Goal: Information Seeking & Learning: Check status

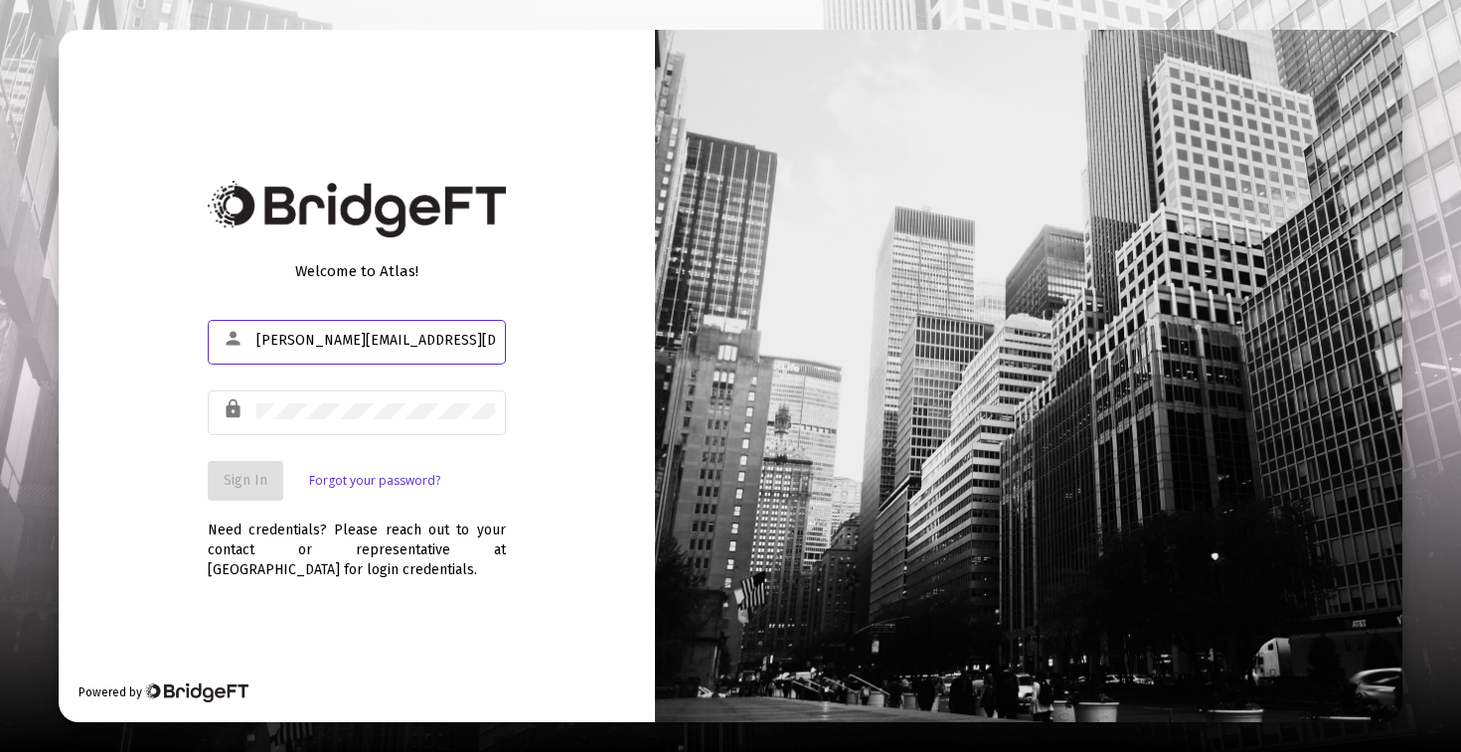
type input "[PERSON_NAME][EMAIL_ADDRESS][DOMAIN_NAME]"
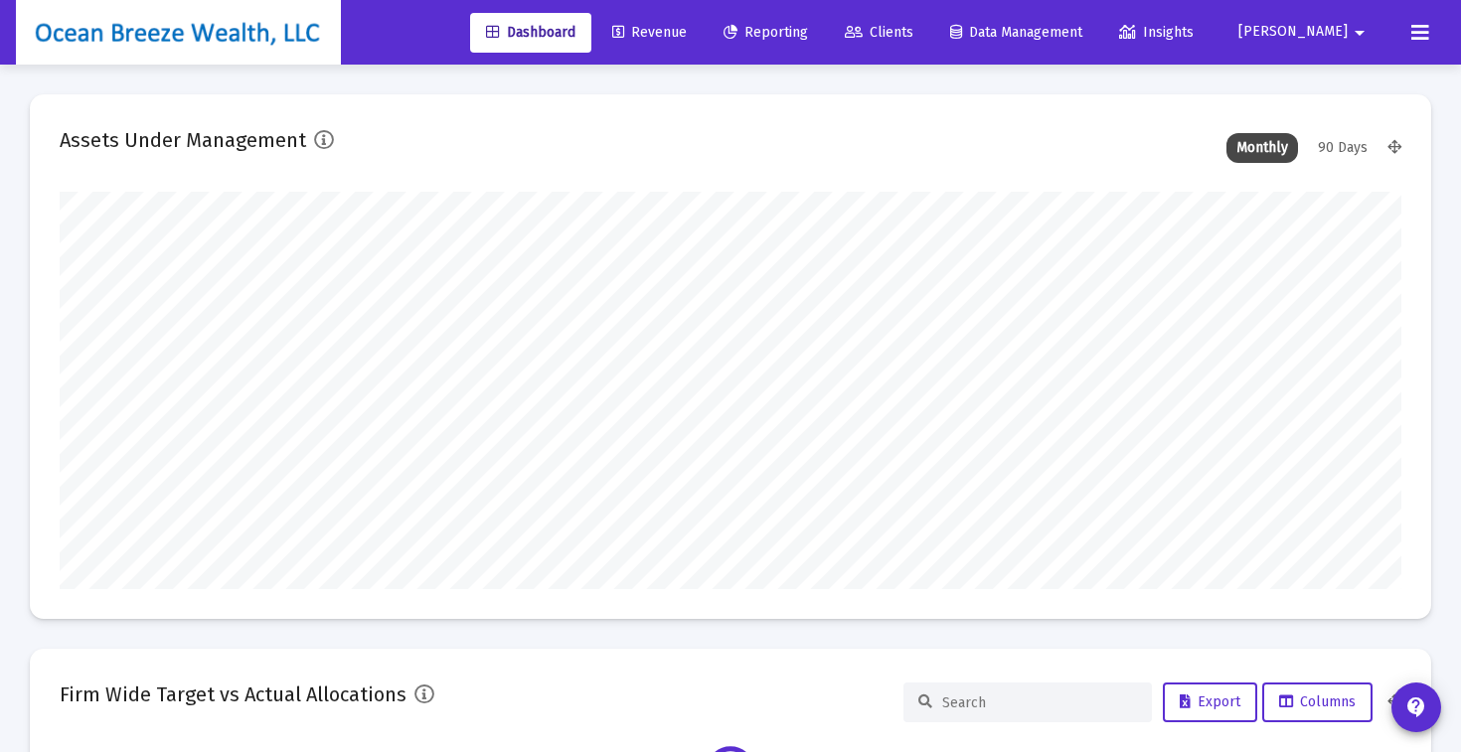
scroll to position [397, 1341]
type input "[DATE]"
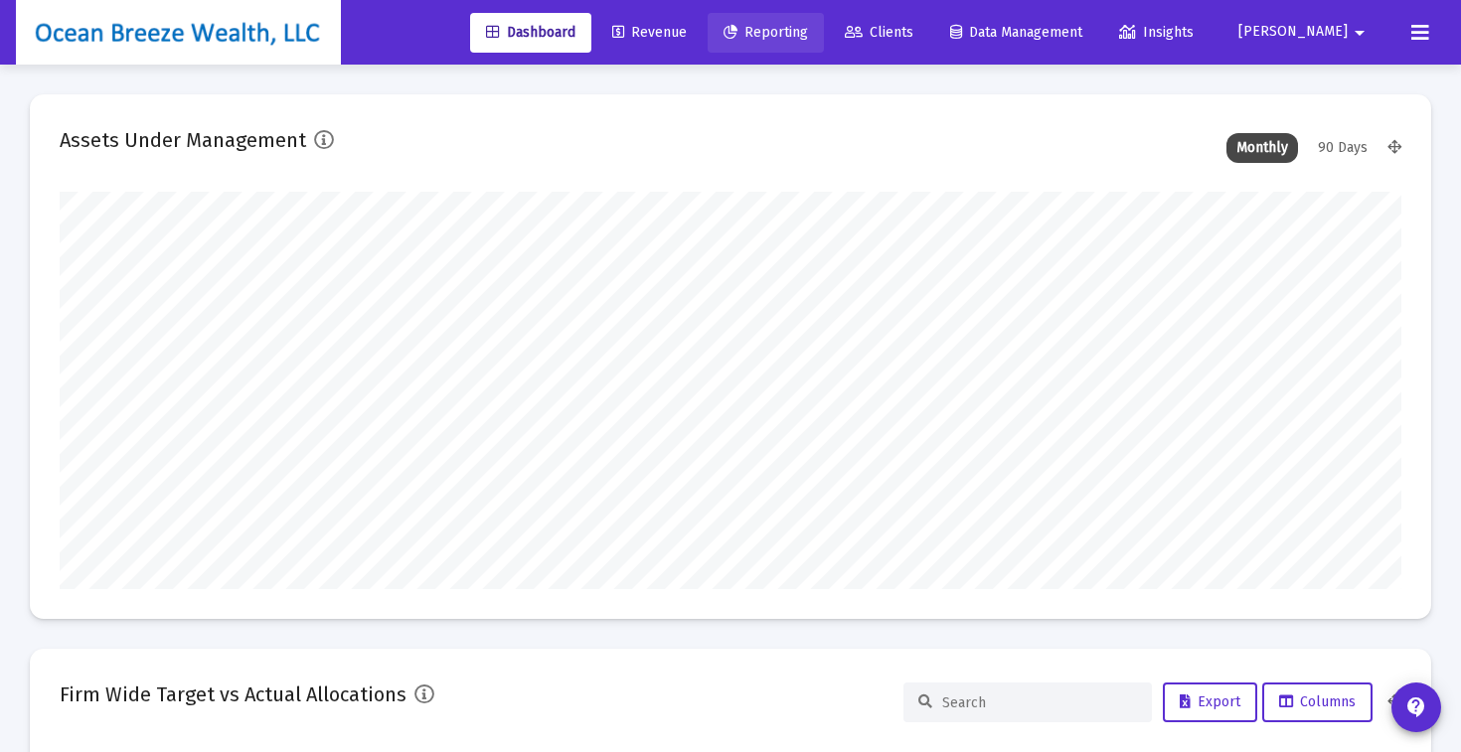
click at [808, 34] on span "Reporting" at bounding box center [765, 32] width 84 height 17
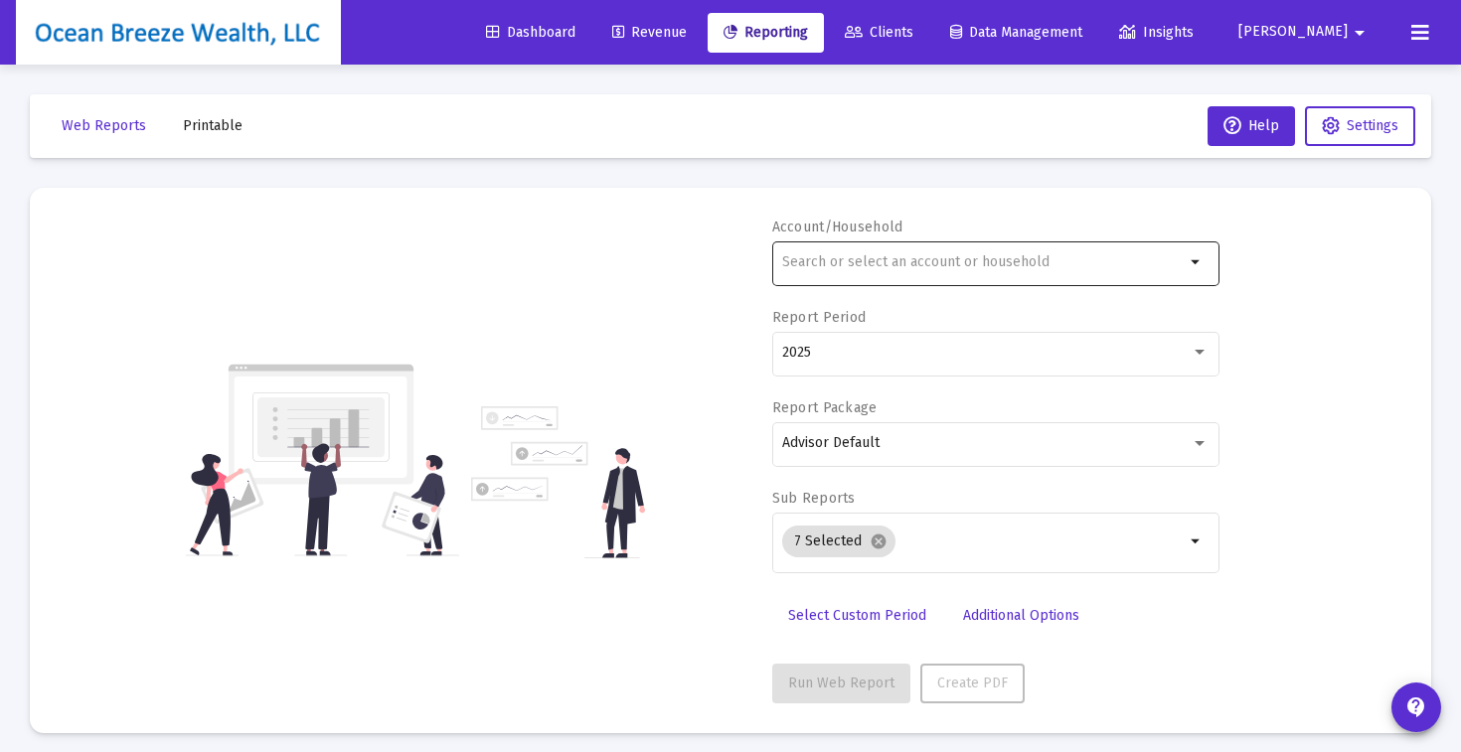
click at [894, 270] on div at bounding box center [983, 261] width 402 height 49
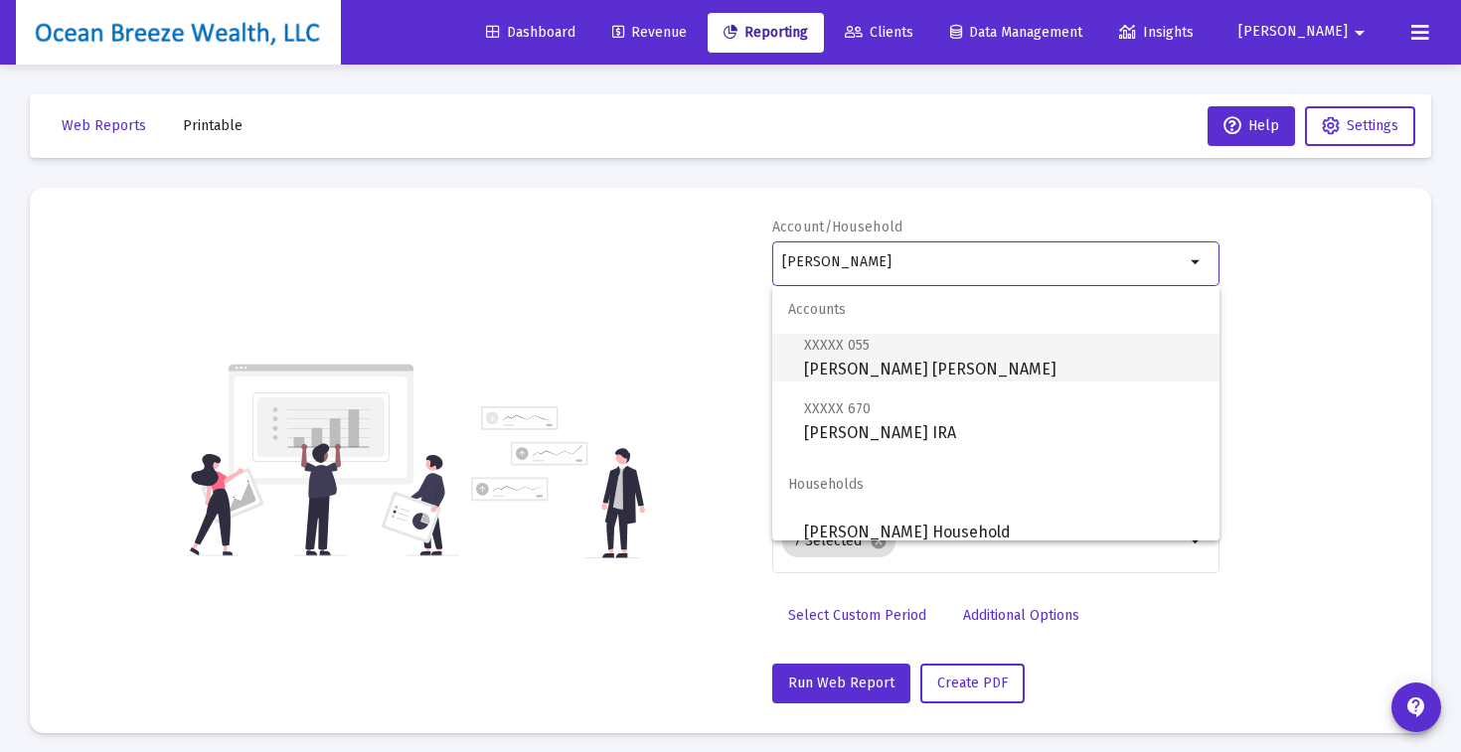
scroll to position [16, 0]
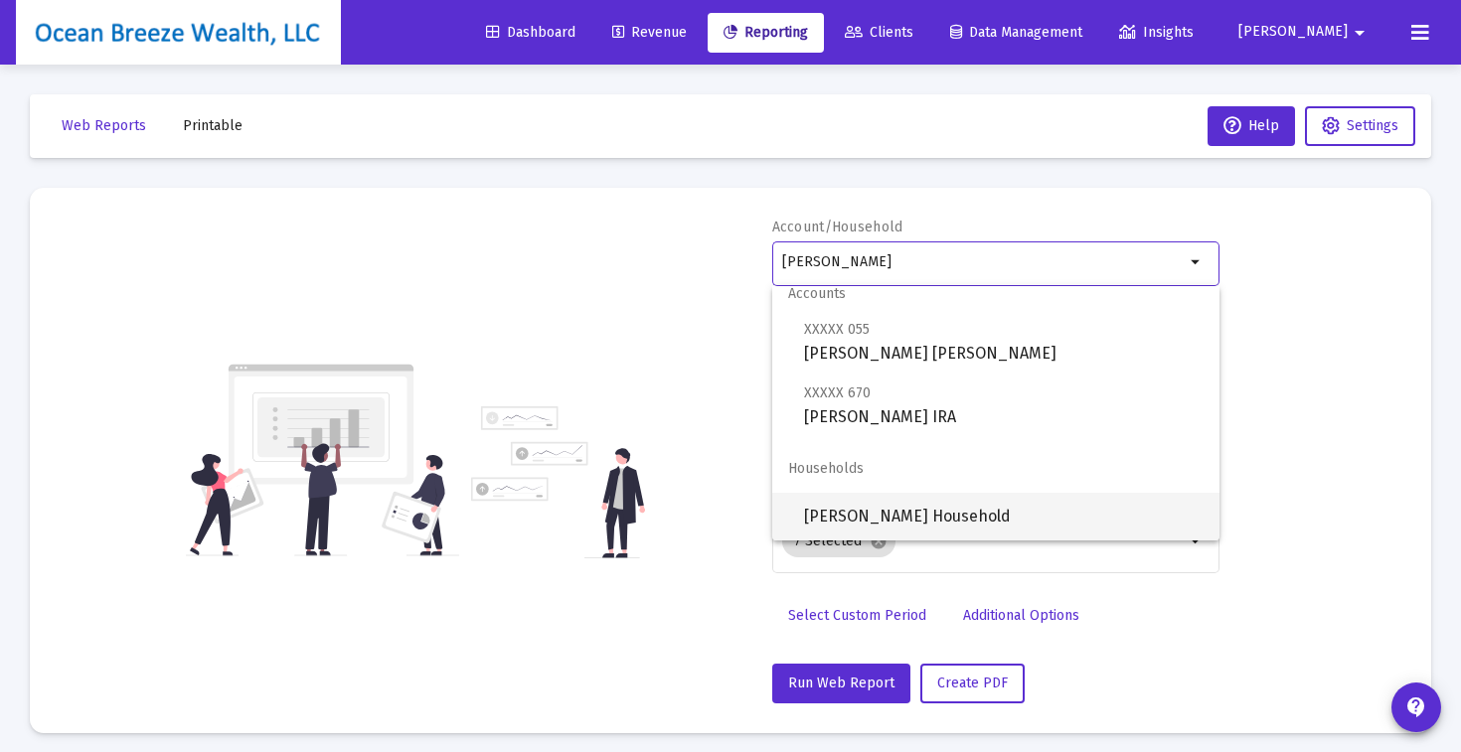
click at [884, 505] on span "[PERSON_NAME] Household" at bounding box center [1003, 517] width 399 height 48
type input "[PERSON_NAME] Household"
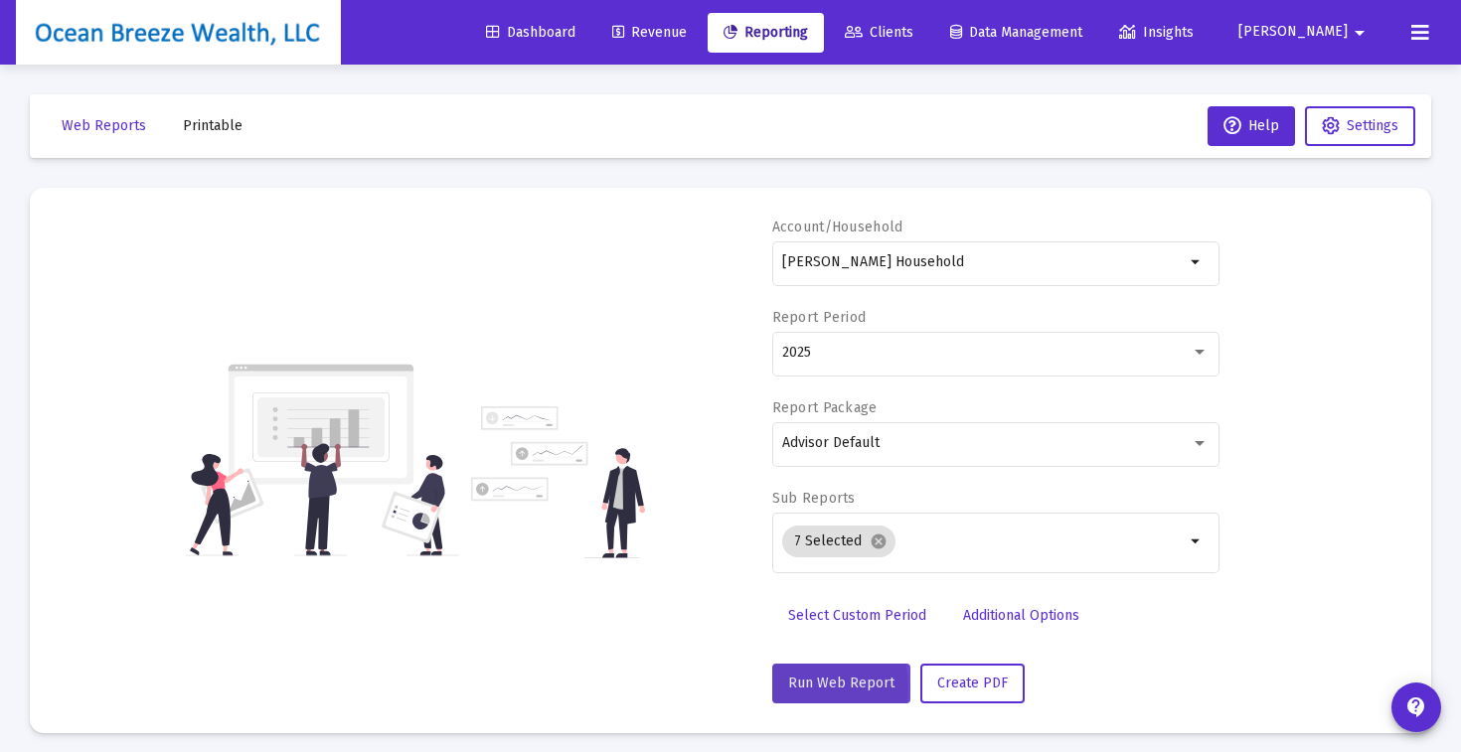
click at [796, 688] on span "Run Web Report" at bounding box center [841, 683] width 106 height 17
select select "View all"
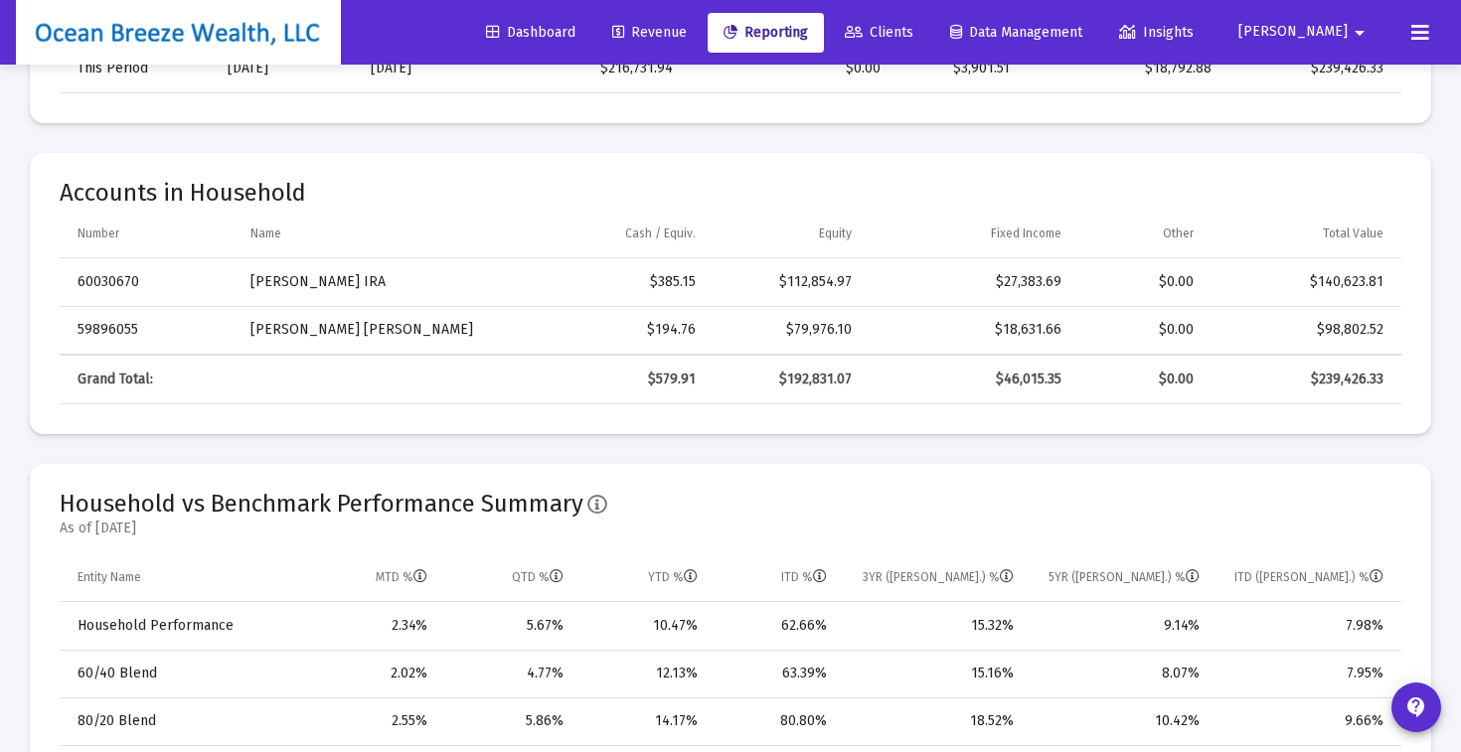
scroll to position [738, 0]
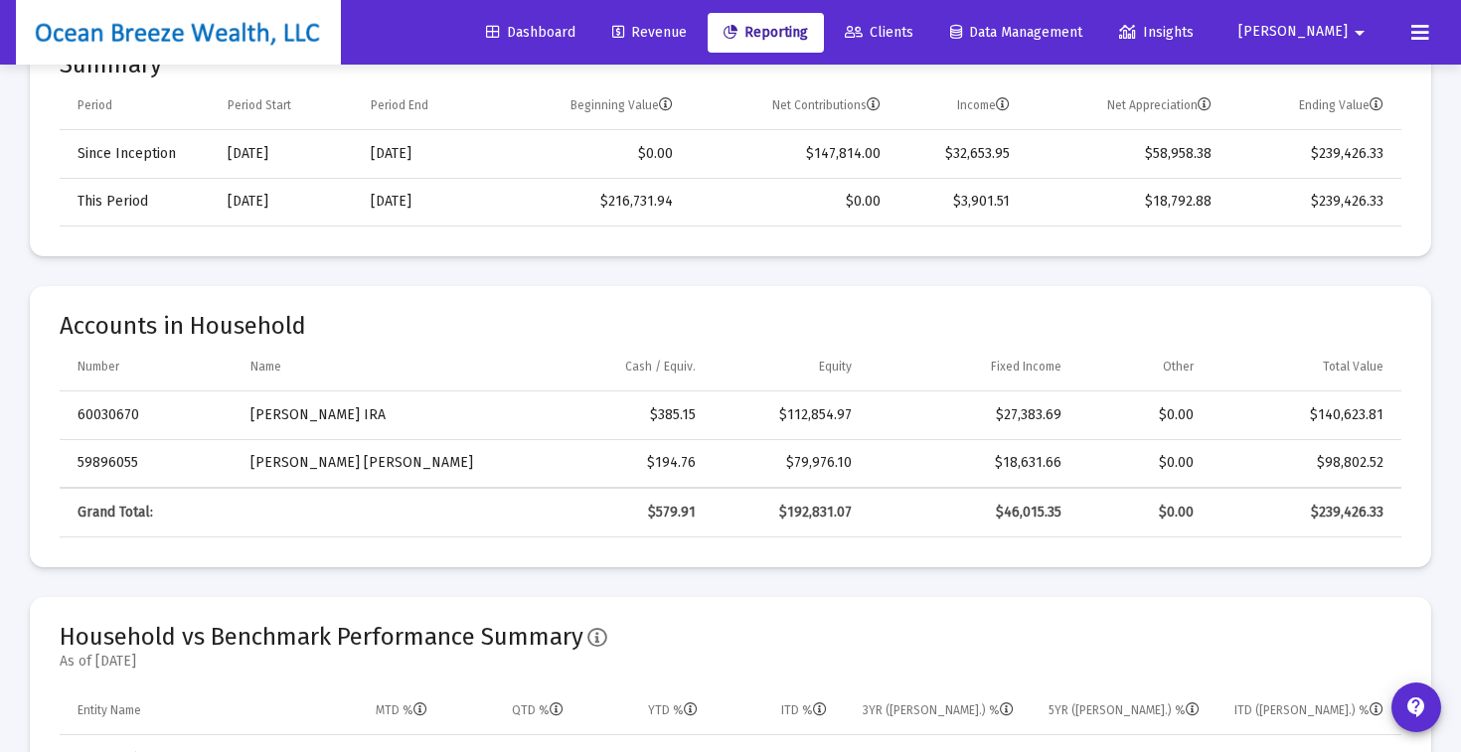
click at [824, 42] on link "Reporting" at bounding box center [765, 33] width 116 height 40
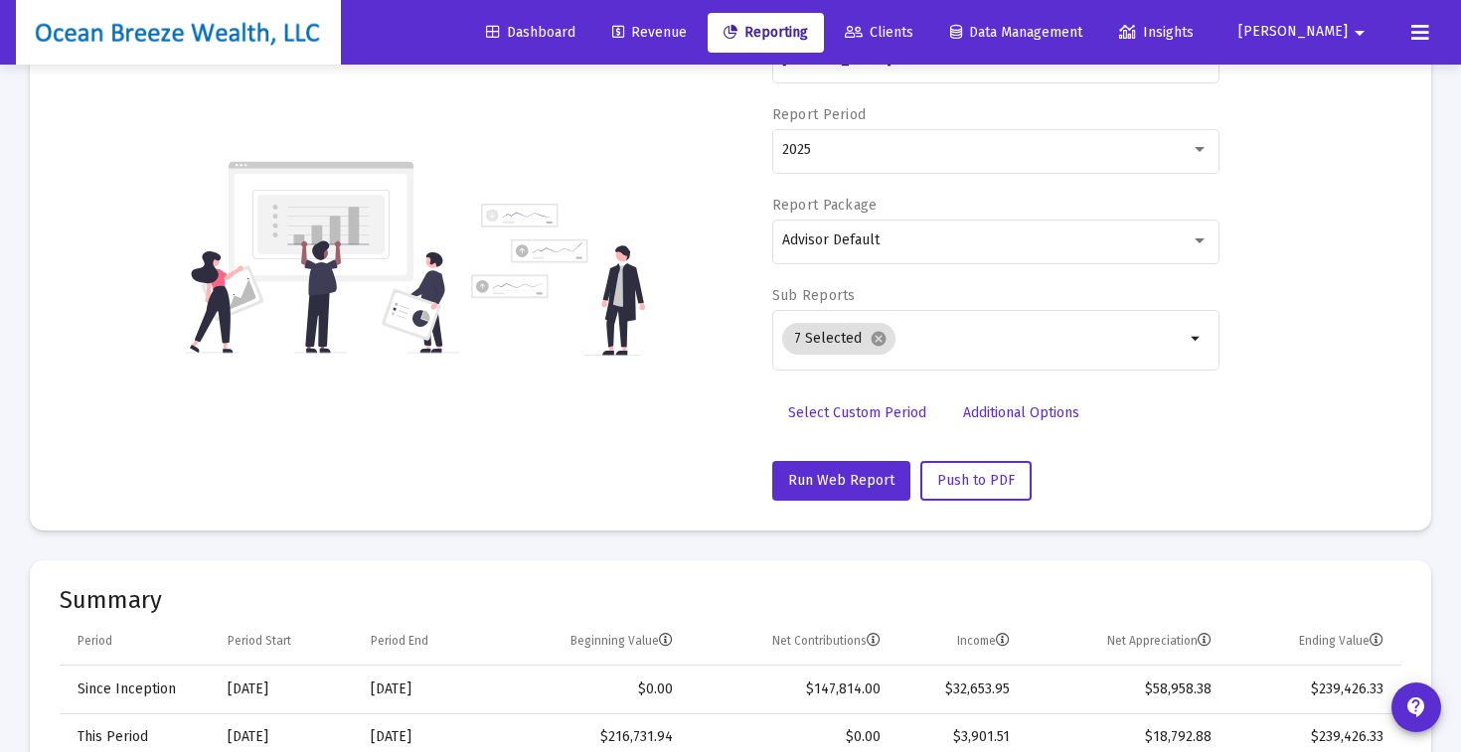
scroll to position [0, 0]
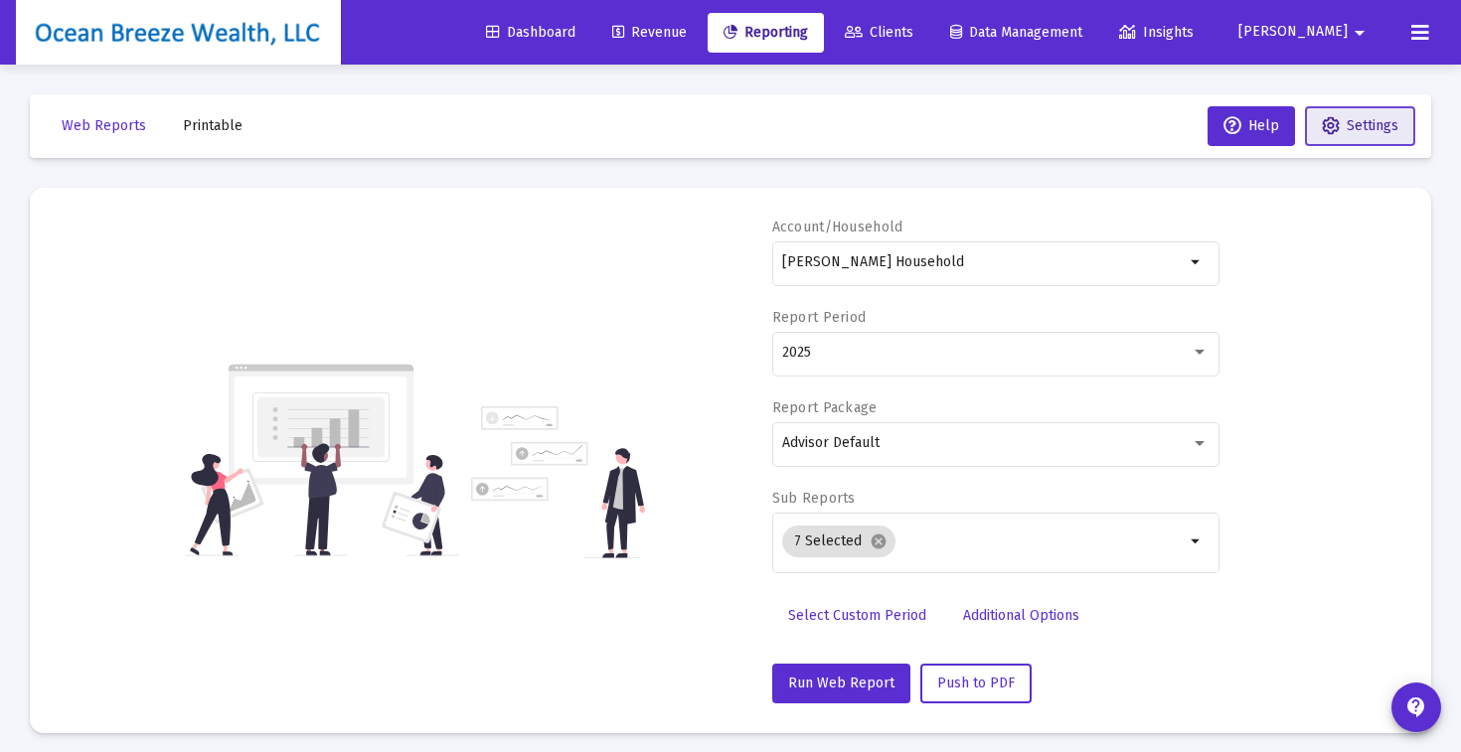
click at [1351, 135] on button "Settings" at bounding box center [1360, 126] width 110 height 40
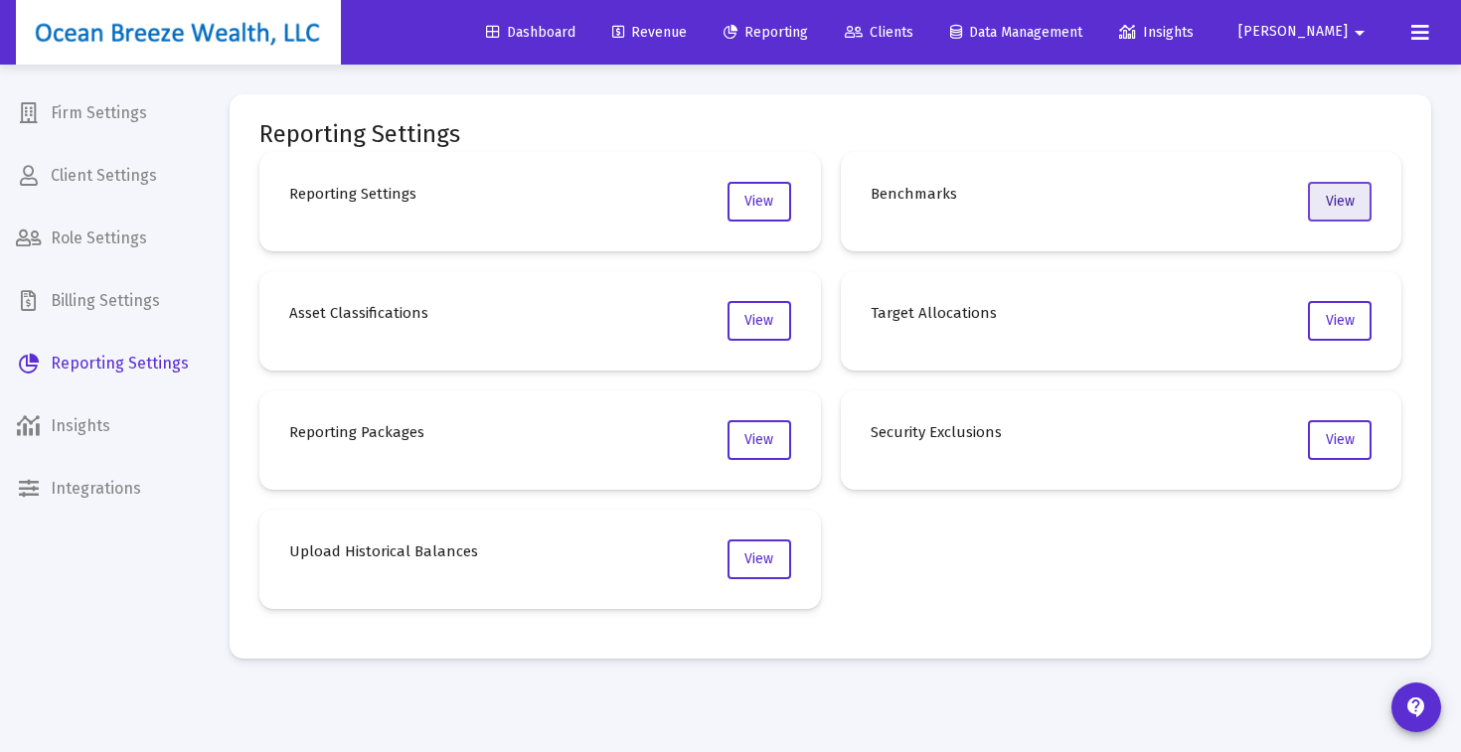
click at [1333, 204] on span "View" at bounding box center [1340, 201] width 29 height 17
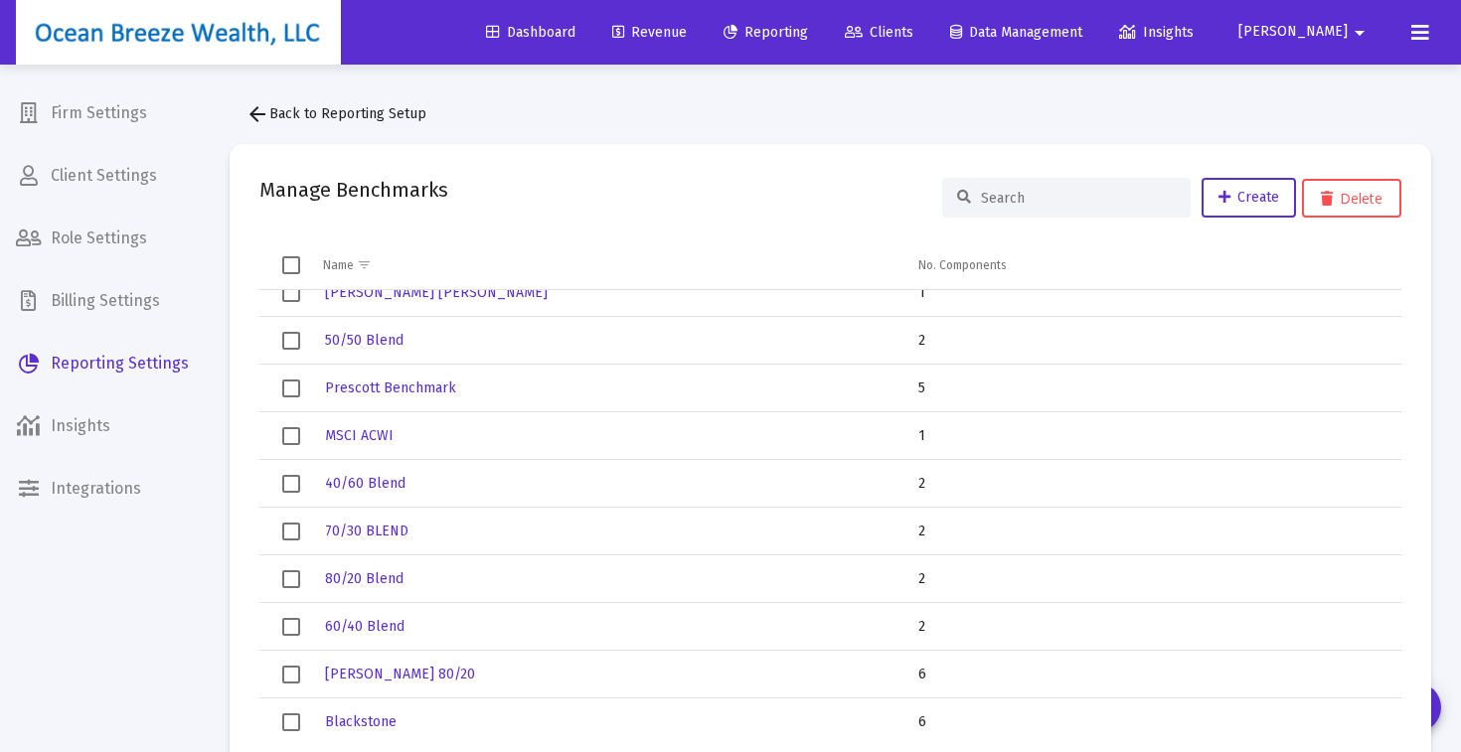
scroll to position [315, 0]
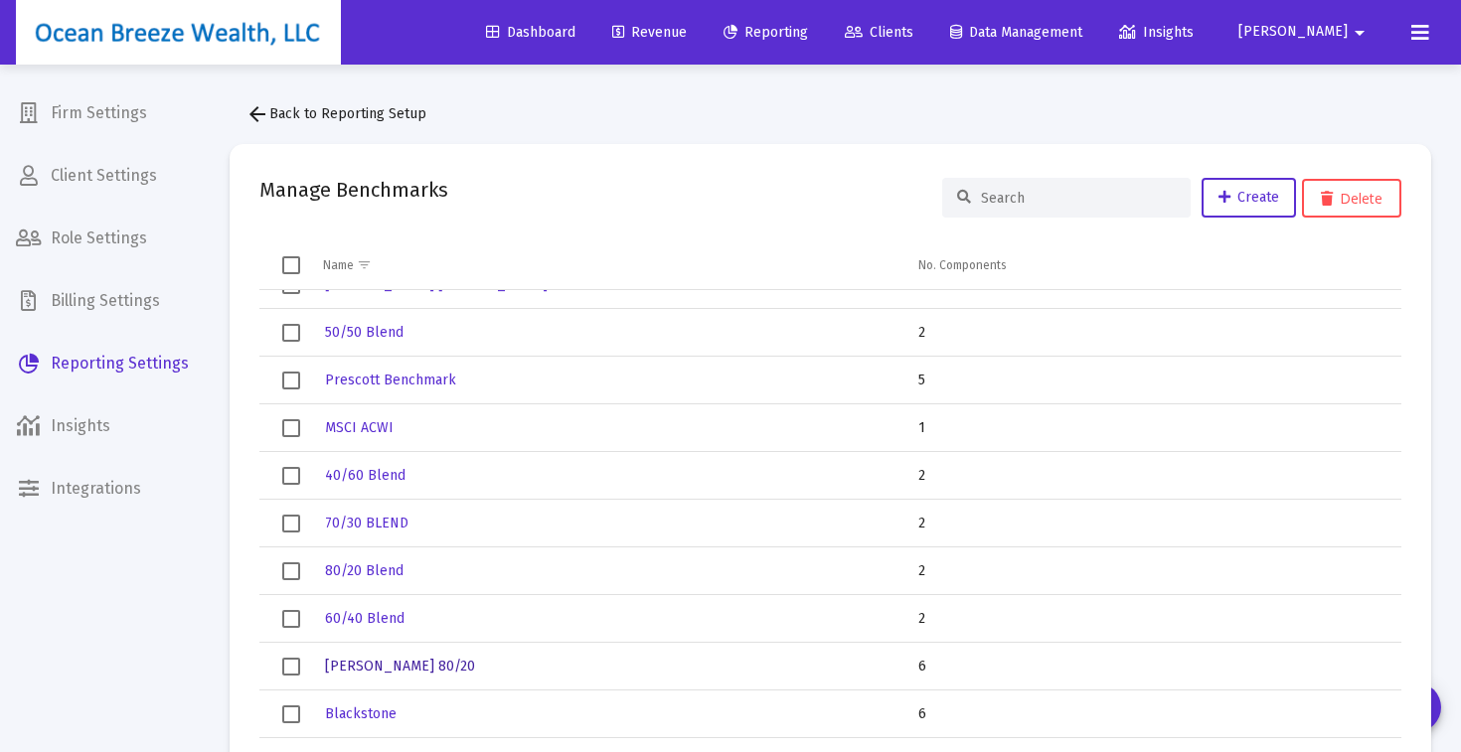
click at [355, 664] on span "[PERSON_NAME] 80/20" at bounding box center [400, 666] width 150 height 17
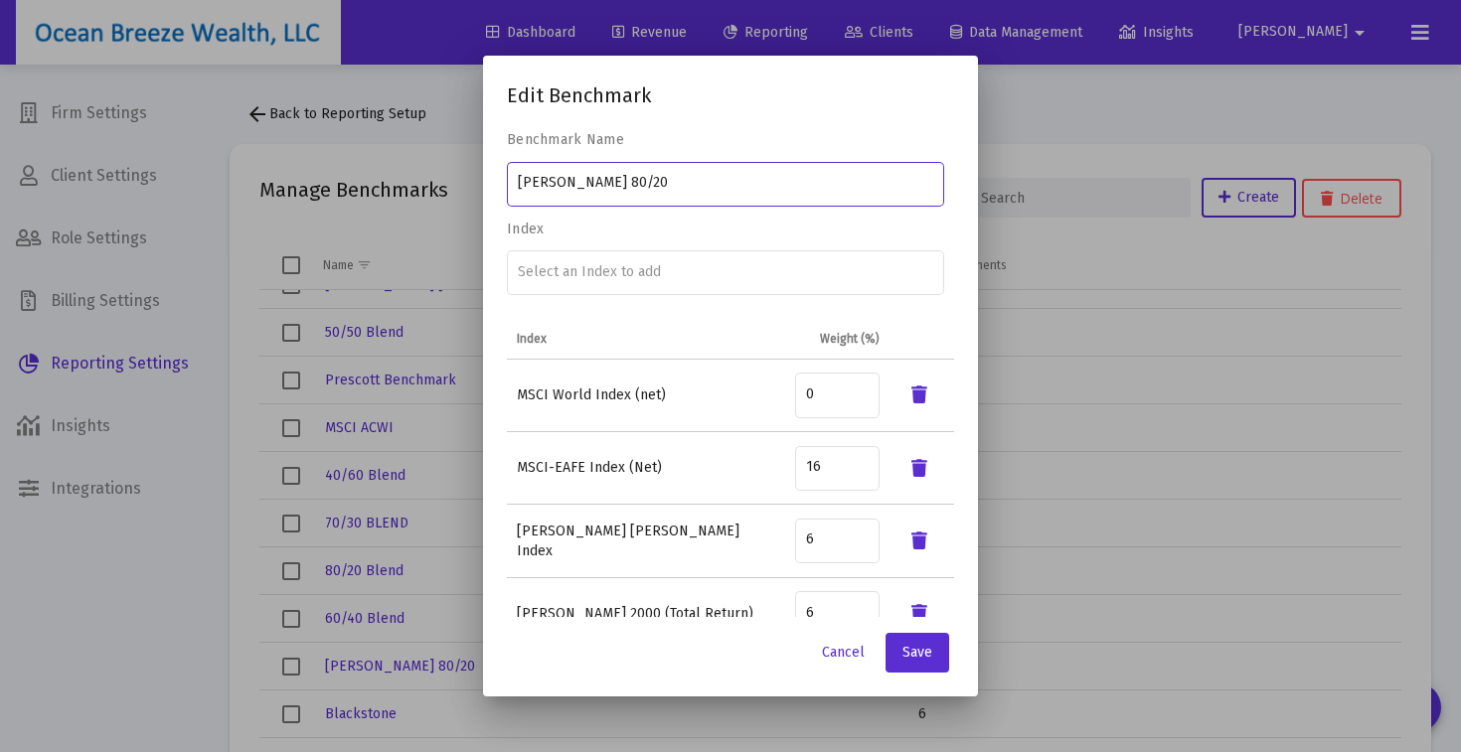
scroll to position [0, 0]
click at [923, 650] on span "Save" at bounding box center [917, 652] width 30 height 17
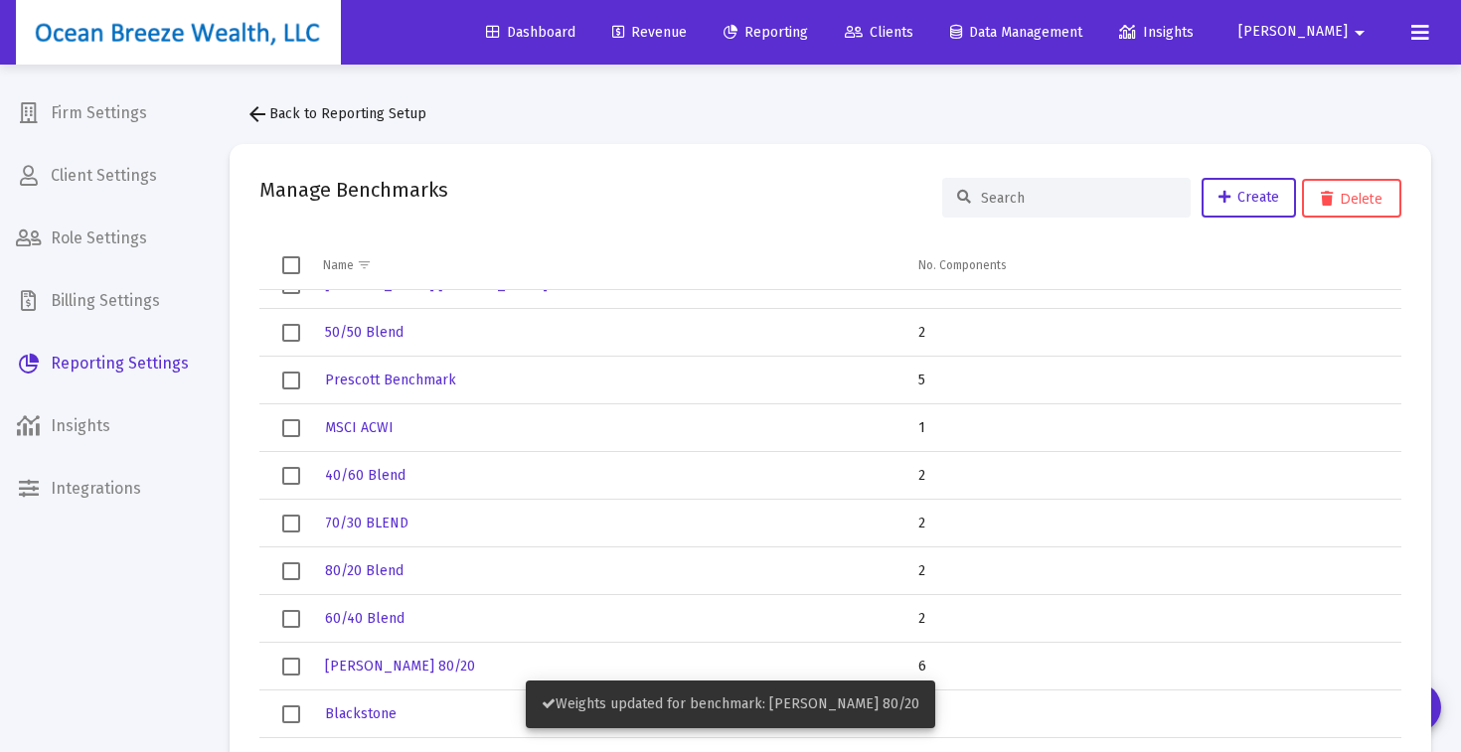
click at [808, 33] on span "Reporting" at bounding box center [765, 32] width 84 height 17
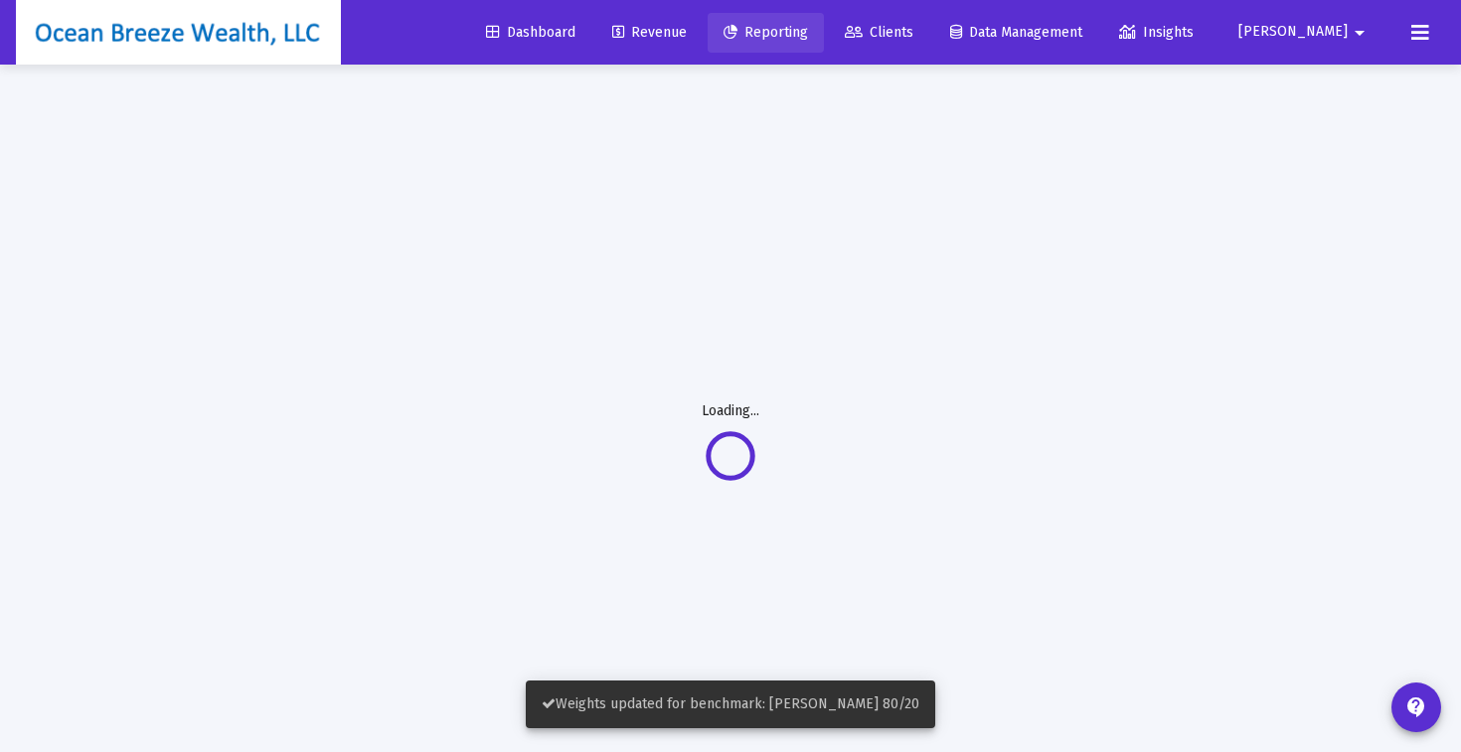
select select "View all"
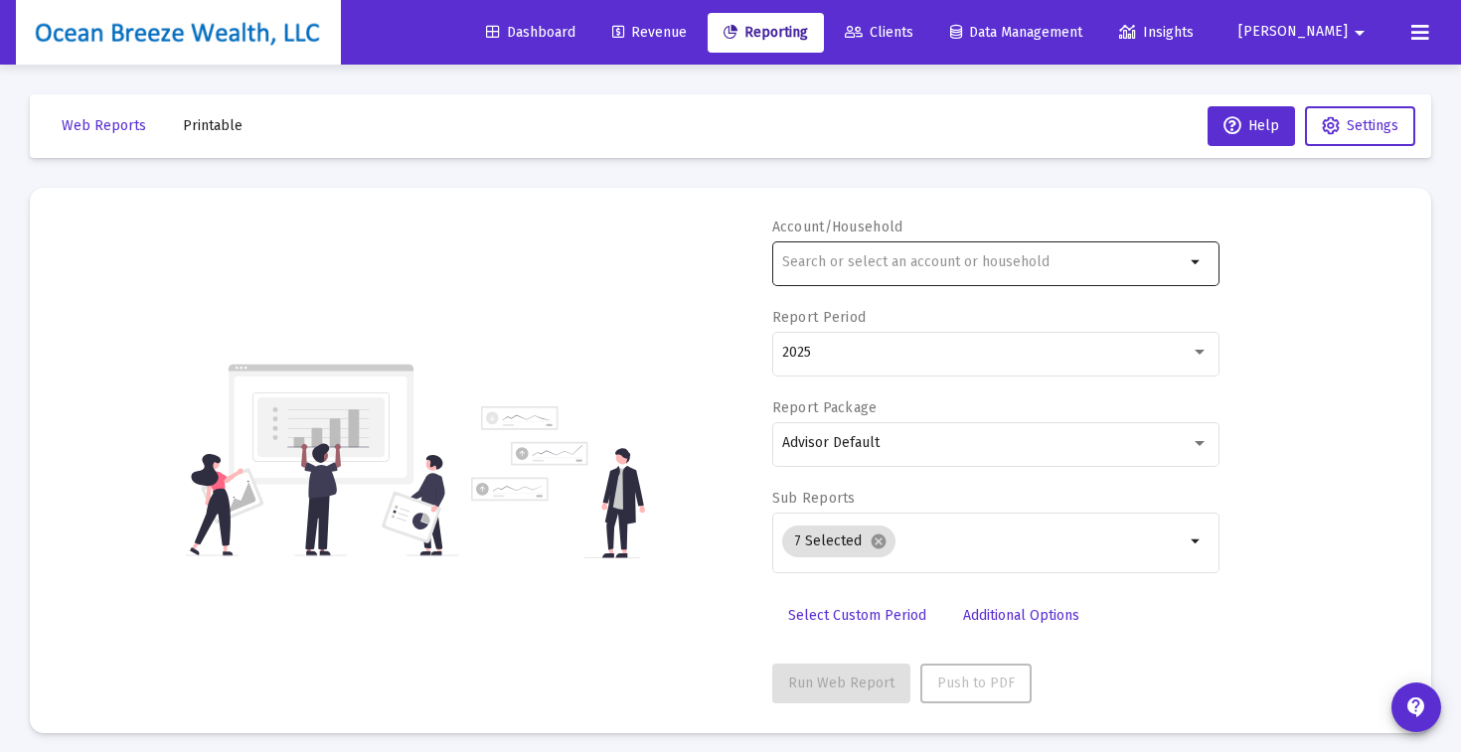
click at [918, 263] on input "text" at bounding box center [983, 262] width 402 height 16
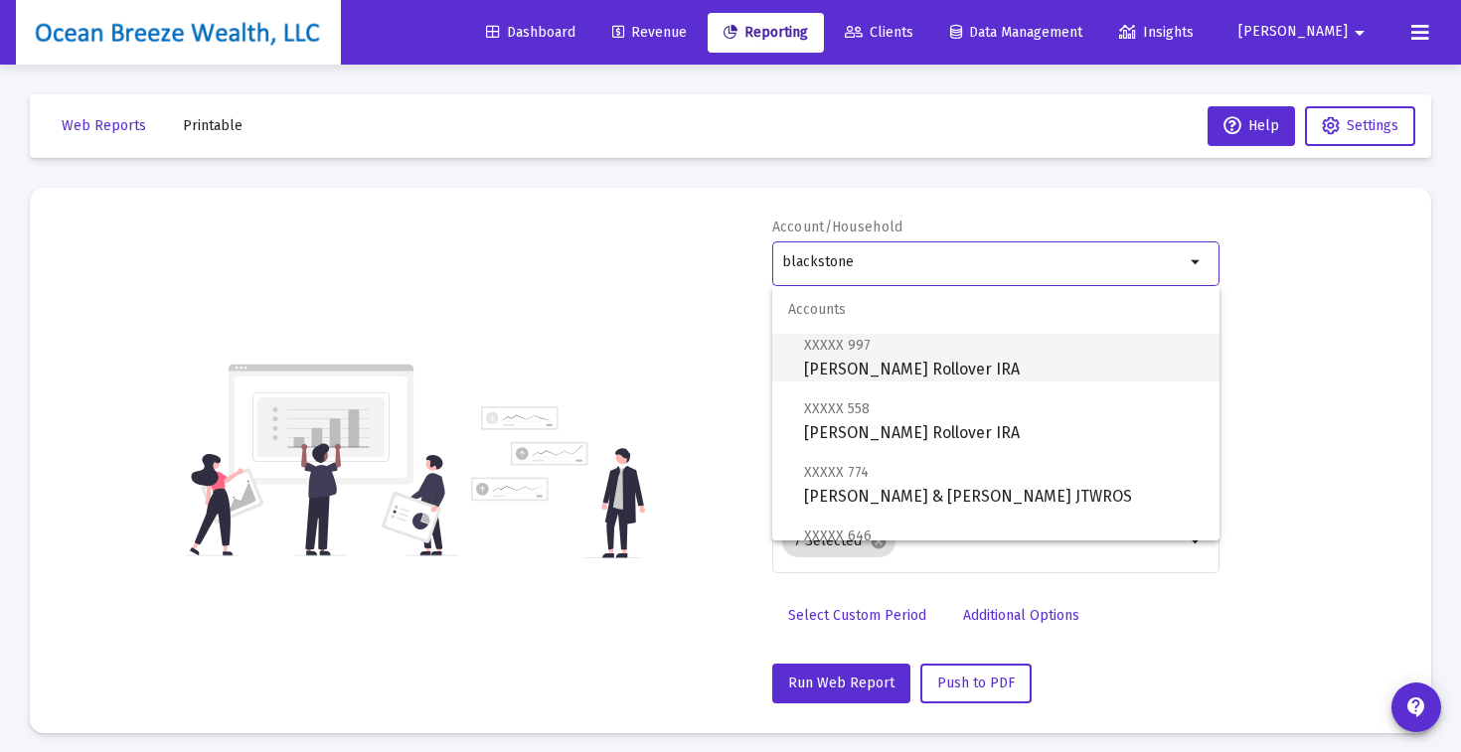
scroll to position [270, 0]
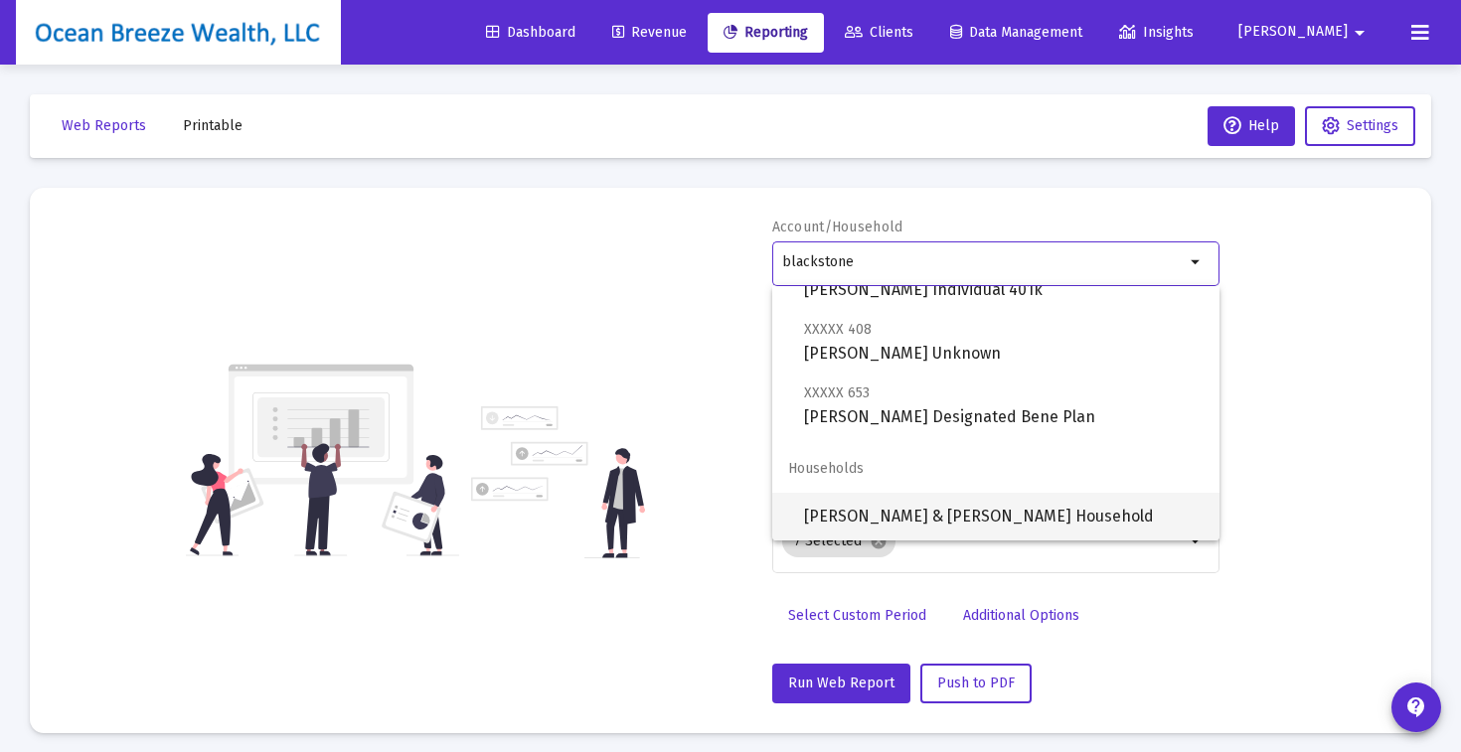
click at [912, 508] on span "[PERSON_NAME] & [PERSON_NAME] Household" at bounding box center [1003, 517] width 399 height 48
type input "[PERSON_NAME] & [PERSON_NAME] Household"
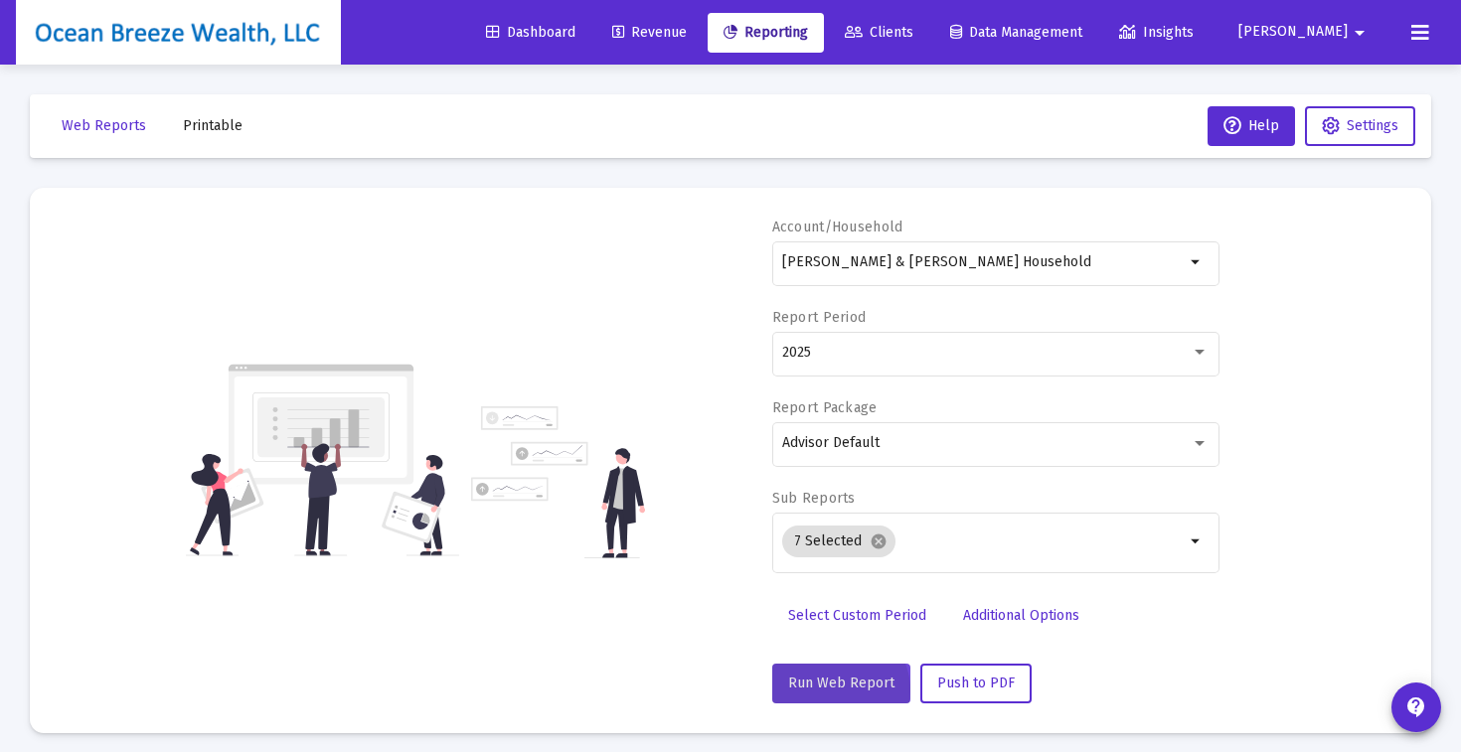
click at [836, 691] on button "Run Web Report" at bounding box center [841, 684] width 138 height 40
select select "View all"
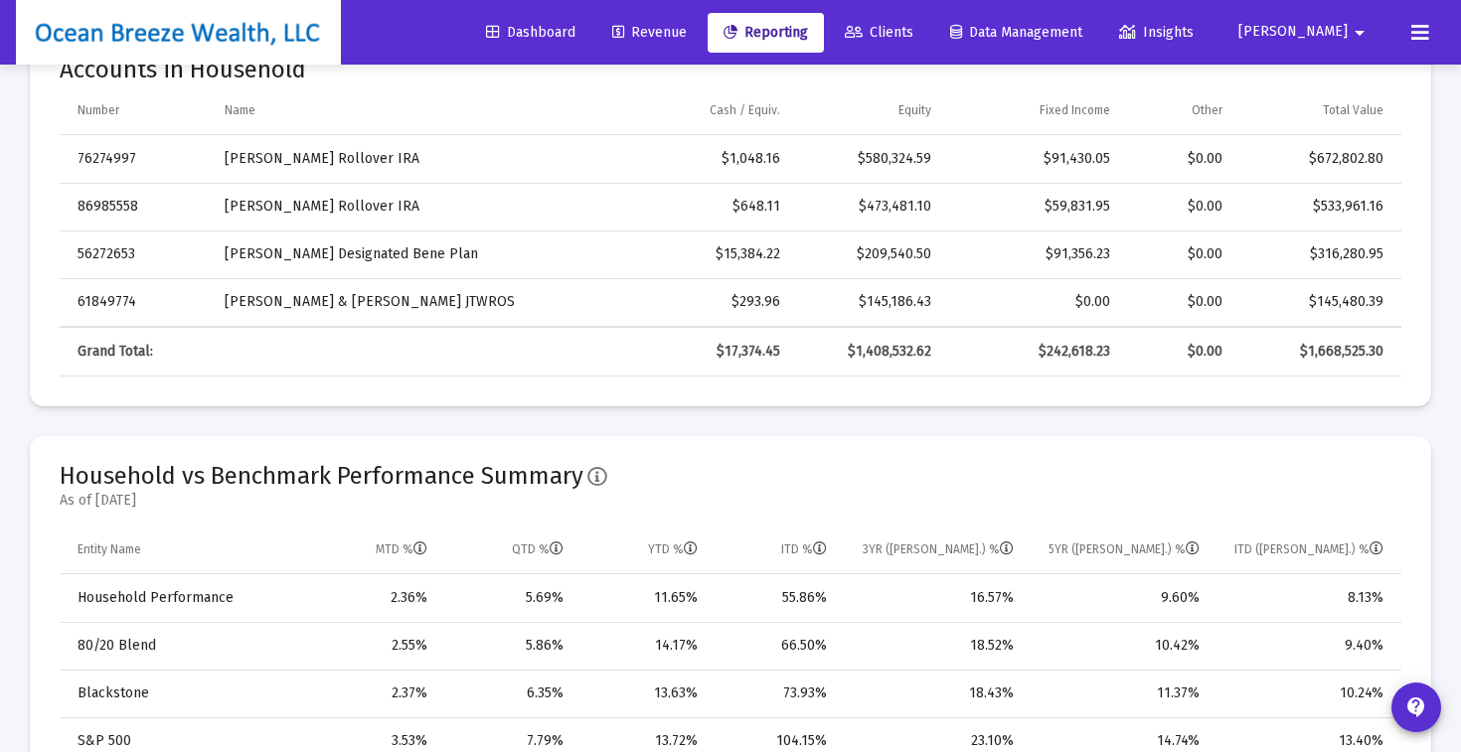
scroll to position [985, 0]
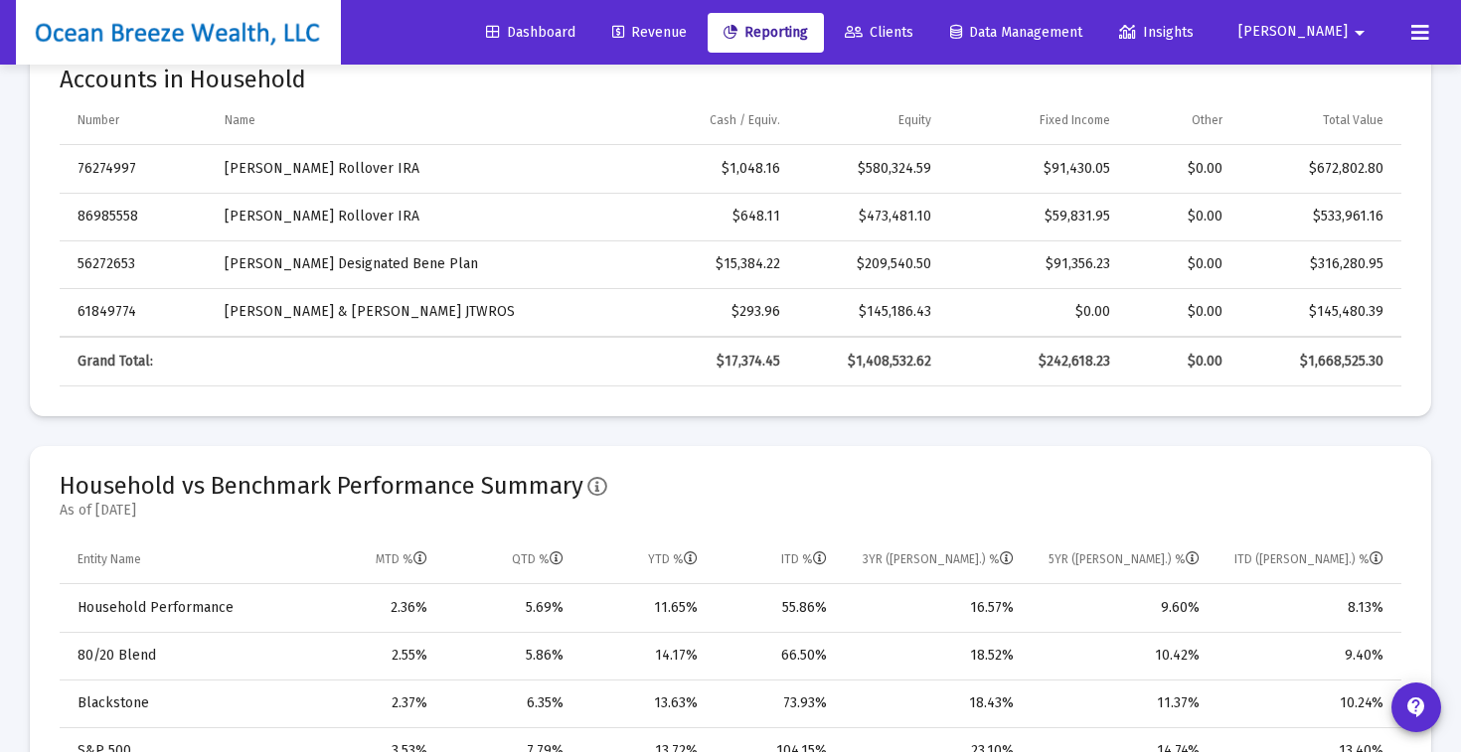
drag, startPoint x: 1307, startPoint y: 167, endPoint x: 1386, endPoint y: 166, distance: 79.5
click at [1386, 166] on td "$672,802.80" at bounding box center [1318, 169] width 165 height 48
copy div "$672,802.80"
drag, startPoint x: 1313, startPoint y: 218, endPoint x: 1385, endPoint y: 218, distance: 72.5
click at [1385, 218] on td "$533,961.16" at bounding box center [1318, 217] width 165 height 48
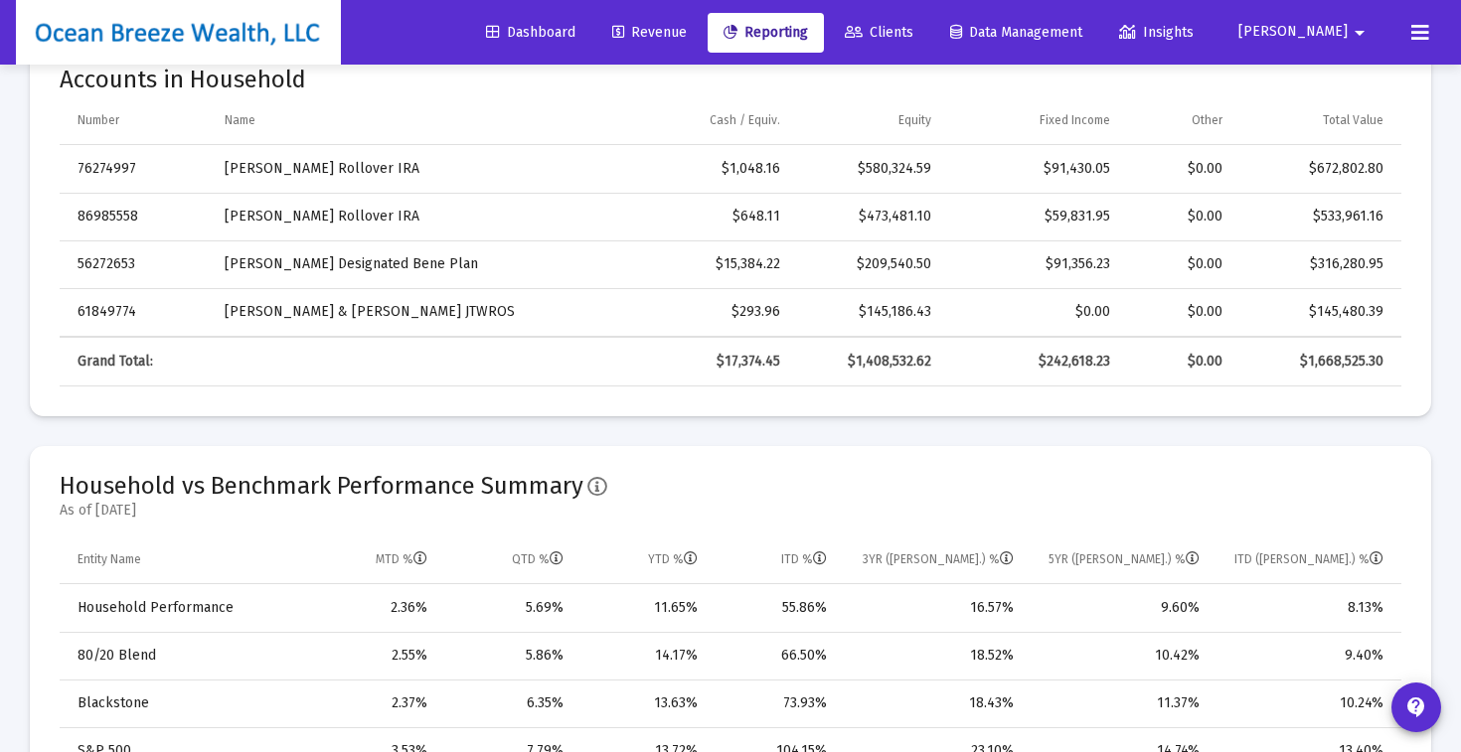
copy div "$533,961.16"
drag, startPoint x: 1305, startPoint y: 262, endPoint x: 1402, endPoint y: 267, distance: 97.5
click at [1402, 267] on mat-card "Accounts in Household Number Name Cash / Equiv. Equity Fixed Income Other Total…" at bounding box center [730, 228] width 1401 height 377
drag, startPoint x: 1306, startPoint y: 263, endPoint x: 1385, endPoint y: 261, distance: 79.5
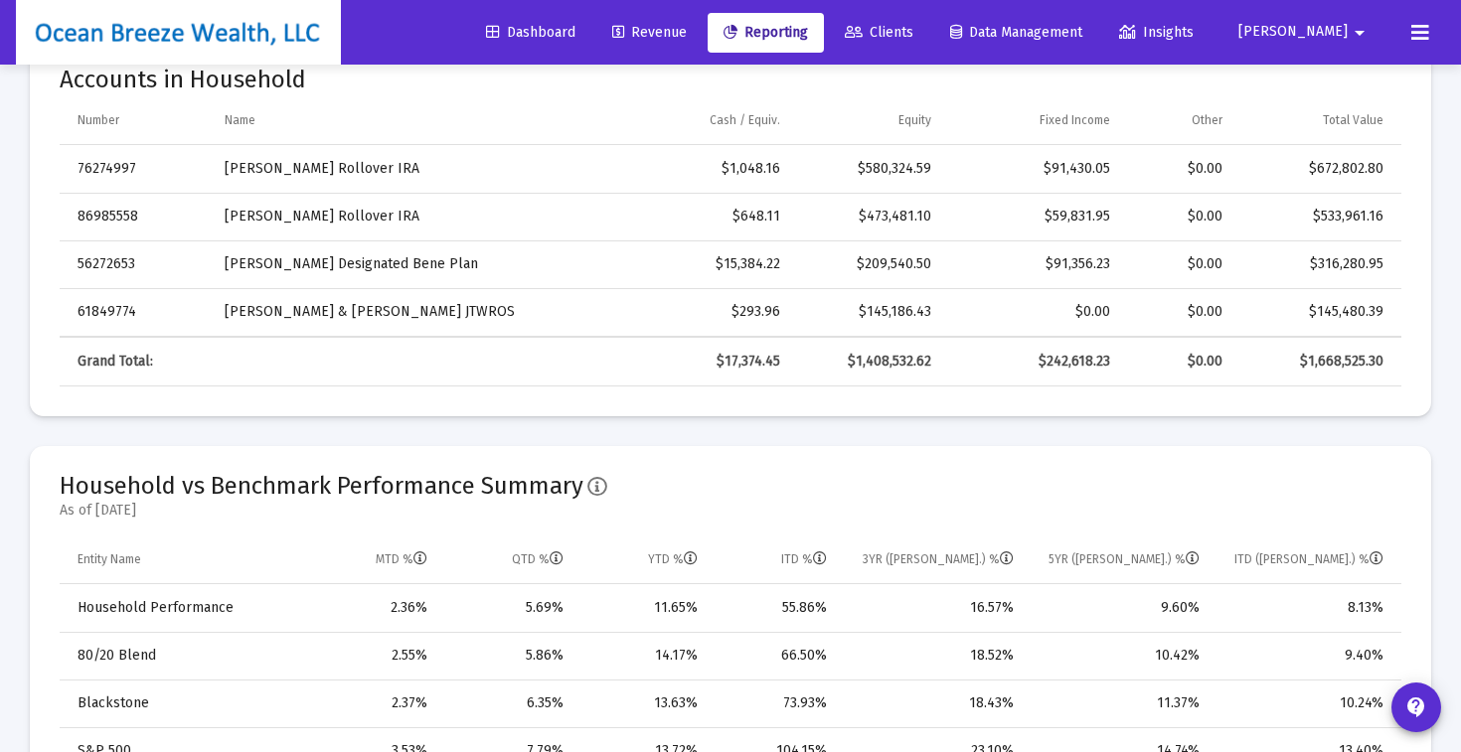
click at [1385, 261] on td "$316,280.95" at bounding box center [1318, 264] width 165 height 48
copy div "$316,280.95"
drag, startPoint x: 1309, startPoint y: 311, endPoint x: 1381, endPoint y: 314, distance: 72.6
click at [1381, 314] on div "$145,480.39" at bounding box center [1316, 312] width 133 height 20
copy div "$145,480.39"
